Goal: Task Accomplishment & Management: Manage account settings

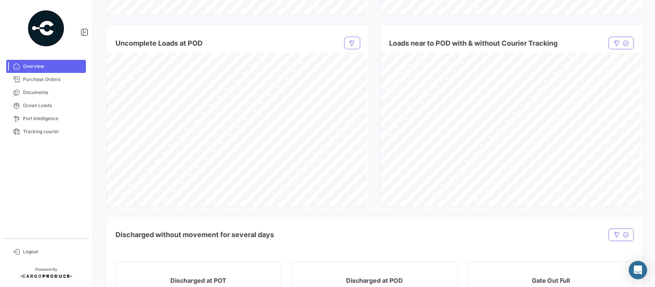
scroll to position [576, 0]
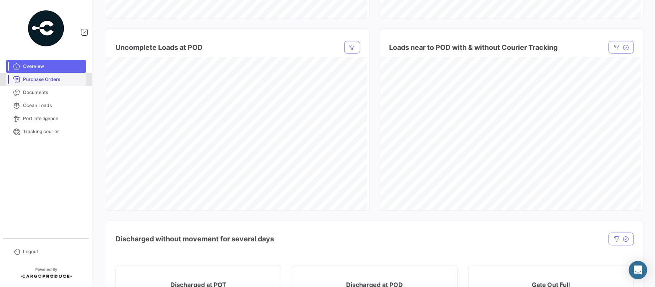
click at [53, 79] on span "Purchase Orders" at bounding box center [53, 79] width 60 height 7
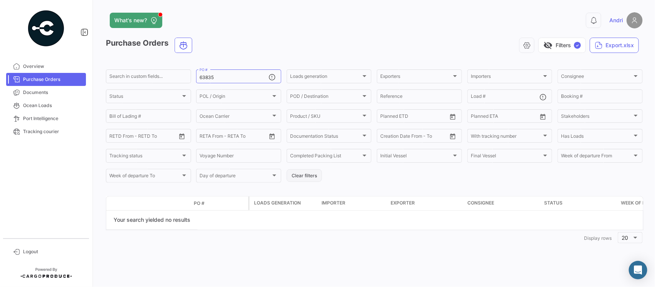
click at [306, 177] on button "Clear filters" at bounding box center [304, 175] width 35 height 13
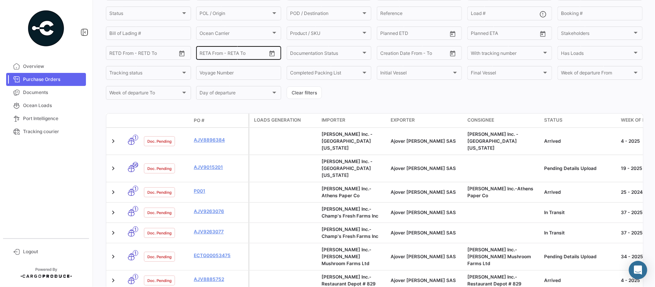
scroll to position [33, 0]
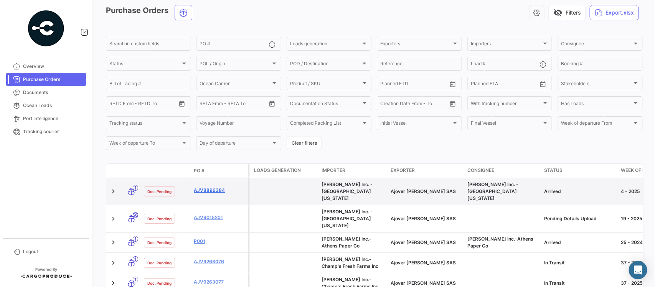
click at [210, 187] on link "AJV8896384" at bounding box center [219, 190] width 51 height 7
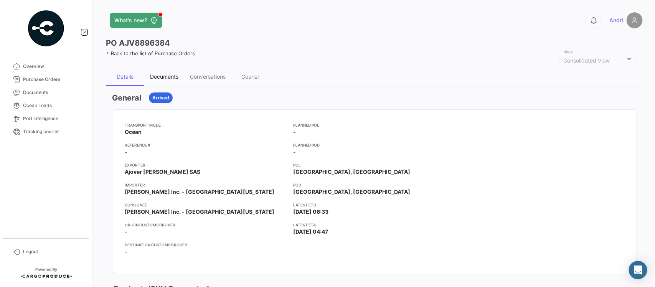
click at [164, 74] on div "Documents" at bounding box center [164, 76] width 28 height 7
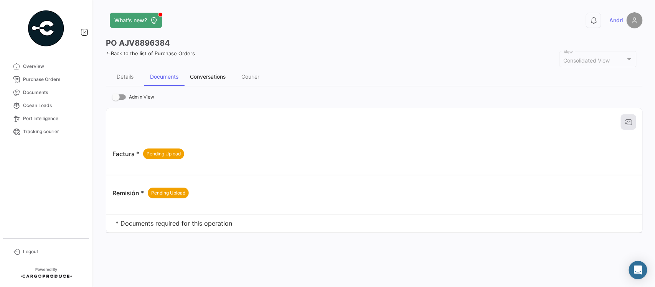
click at [204, 78] on div "Conversations" at bounding box center [208, 76] width 36 height 7
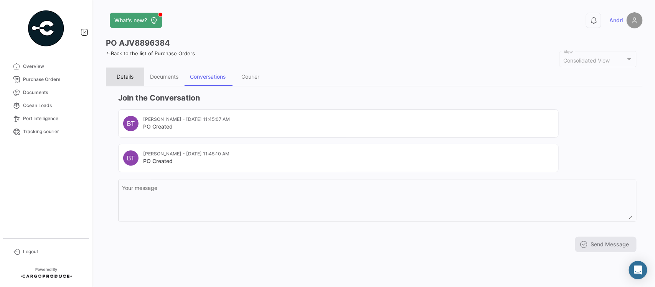
click at [137, 79] on div "Details" at bounding box center [125, 77] width 38 height 18
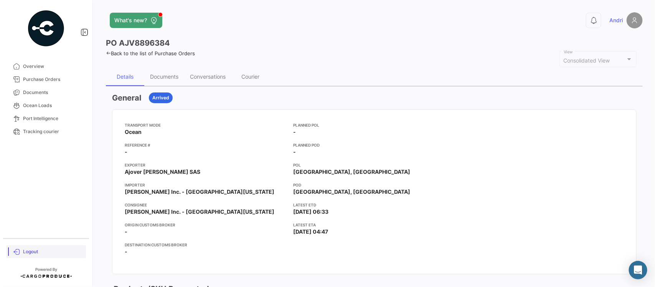
click at [33, 250] on span "Logout" at bounding box center [53, 251] width 60 height 7
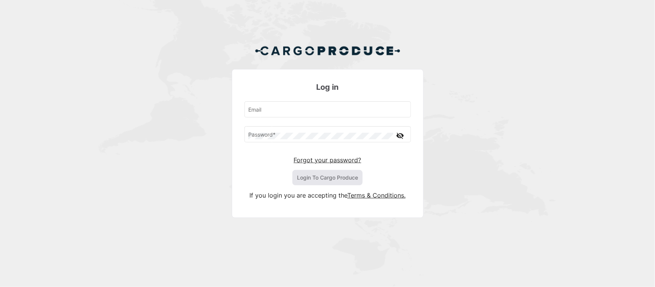
type input "[EMAIL_ADDRESS][DOMAIN_NAME]"
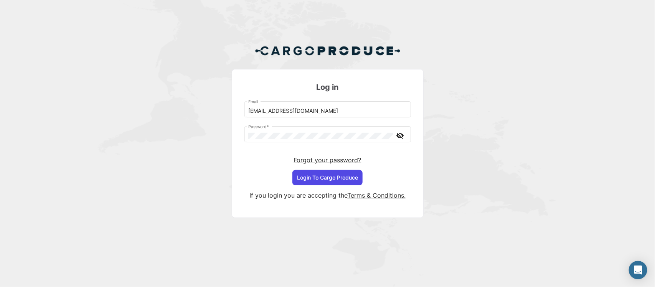
click at [314, 182] on button "Login To Cargo Produce" at bounding box center [328, 177] width 70 height 15
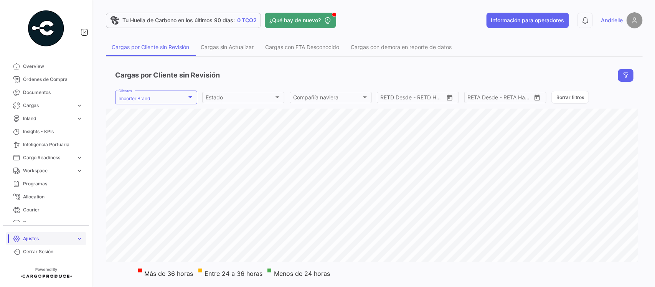
click at [31, 237] on span "Ajustes" at bounding box center [48, 238] width 50 height 7
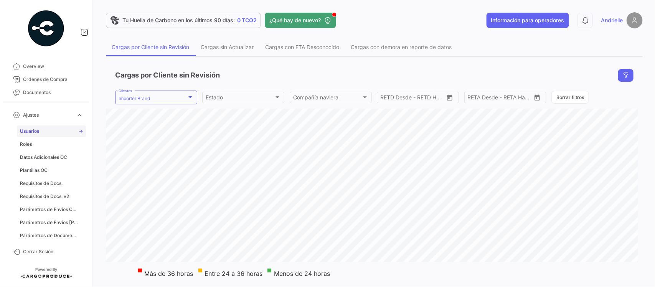
click at [43, 134] on link "Usuarios" at bounding box center [51, 132] width 69 height 12
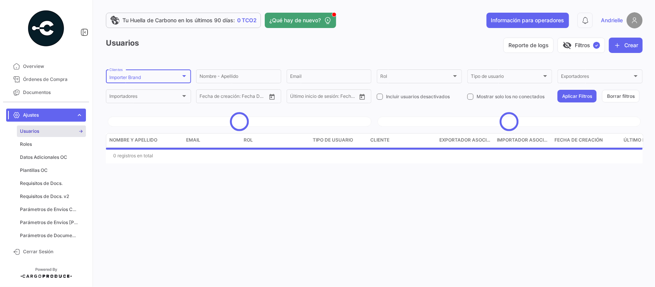
click at [152, 79] on div "Importer Brand" at bounding box center [144, 77] width 71 height 5
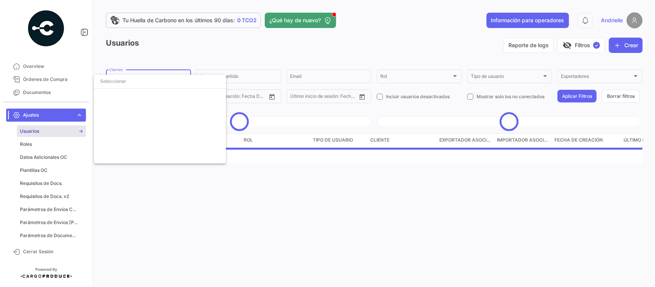
scroll to position [1737, 0]
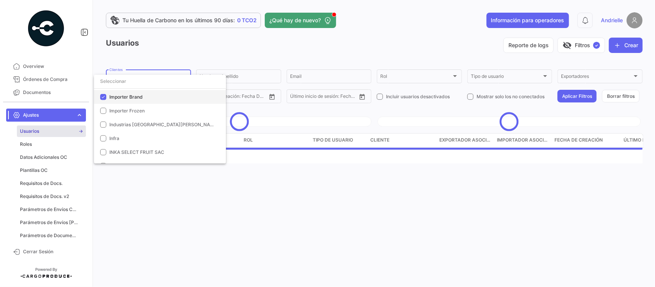
click at [129, 97] on span "Importer Brand" at bounding box center [125, 97] width 33 height 6
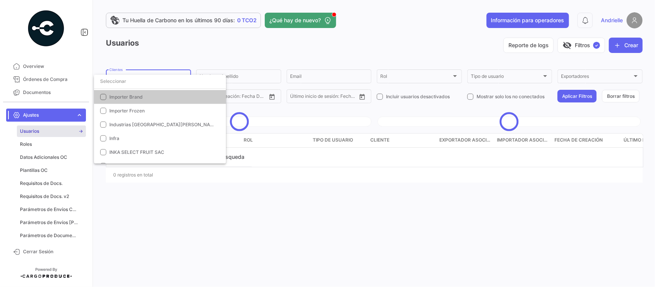
click at [187, 64] on div at bounding box center [327, 143] width 655 height 287
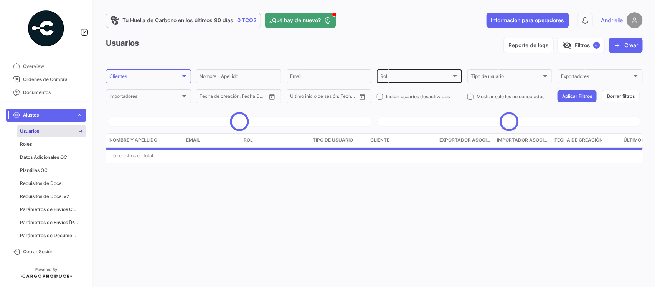
click at [392, 75] on div "Rol" at bounding box center [415, 77] width 71 height 5
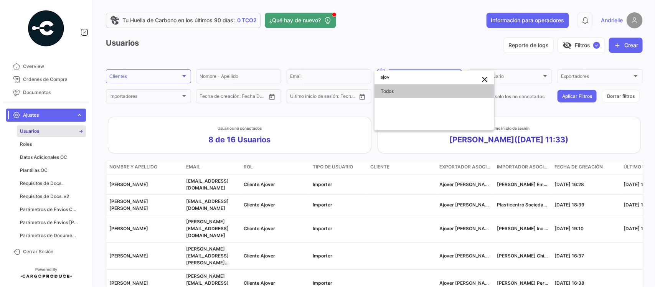
type input "ajov"
drag, startPoint x: 406, startPoint y: 38, endPoint x: 167, endPoint y: 13, distance: 240.5
click at [406, 39] on div at bounding box center [327, 143] width 655 height 287
